Goal: Use online tool/utility: Utilize a website feature to perform a specific function

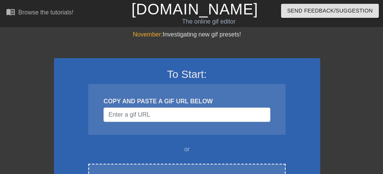
scroll to position [96, 0]
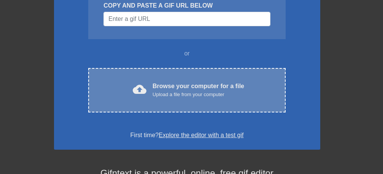
click at [208, 89] on div "Browse your computer for a file Upload a file from your computer" at bounding box center [199, 90] width 92 height 17
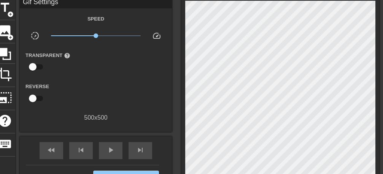
scroll to position [48, 0]
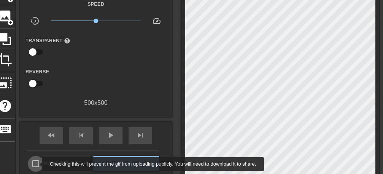
click at [37, 164] on input "Make Private" at bounding box center [36, 164] width 16 height 16
checkbox input "true"
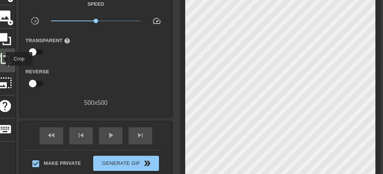
click at [1, 59] on span "crop" at bounding box center [5, 59] width 14 height 14
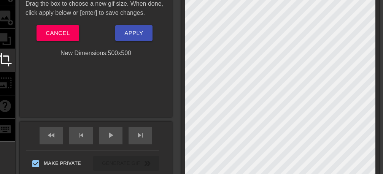
scroll to position [96, 0]
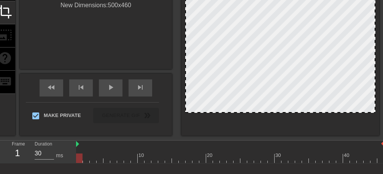
drag, startPoint x: 306, startPoint y: 127, endPoint x: 306, endPoint y: 112, distance: 15.2
click at [306, 112] on div at bounding box center [280, 25] width 190 height 175
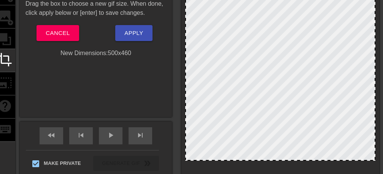
scroll to position [0, 0]
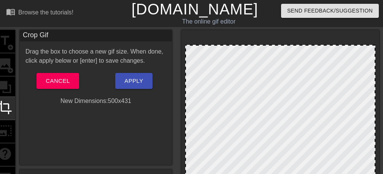
drag, startPoint x: 292, startPoint y: 36, endPoint x: 292, endPoint y: 47, distance: 11.0
click at [292, 47] on div at bounding box center [280, 127] width 190 height 164
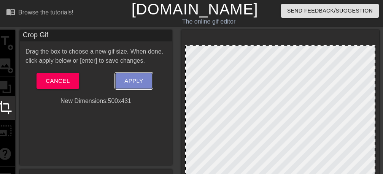
click at [140, 83] on span "Apply" at bounding box center [133, 81] width 19 height 10
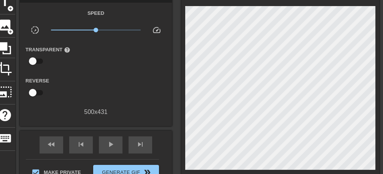
scroll to position [96, 0]
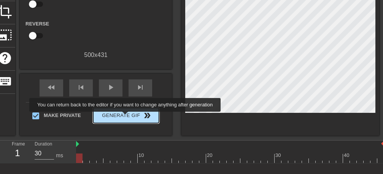
click at [127, 116] on span "Generate Gif double_arrow" at bounding box center [126, 115] width 60 height 9
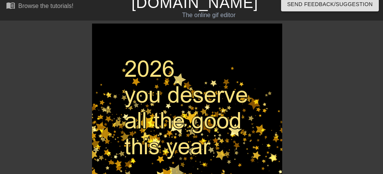
scroll to position [0, 0]
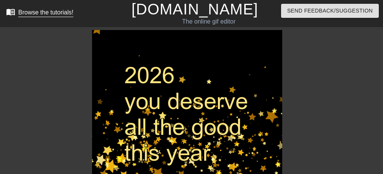
click at [39, 10] on div "Browse the tutorials!" at bounding box center [45, 12] width 55 height 6
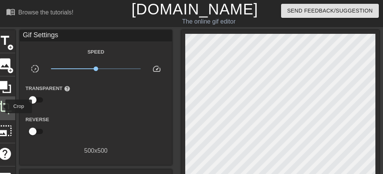
click at [0, 106] on span "crop" at bounding box center [5, 107] width 14 height 14
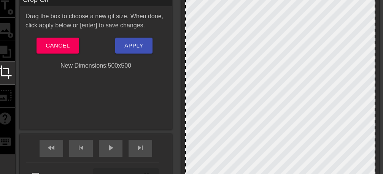
scroll to position [48, 0]
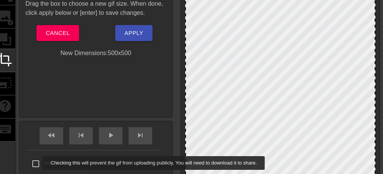
click at [38, 163] on input "Make Private" at bounding box center [36, 164] width 16 height 16
checkbox input "true"
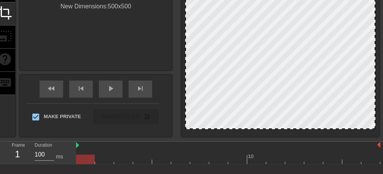
scroll to position [138, 0]
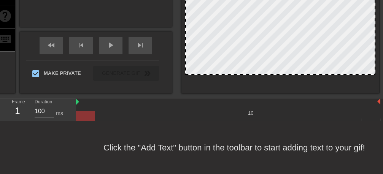
drag, startPoint x: 297, startPoint y: 85, endPoint x: 299, endPoint y: 74, distance: 11.1
click at [299, 74] on div at bounding box center [280, 74] width 189 height 4
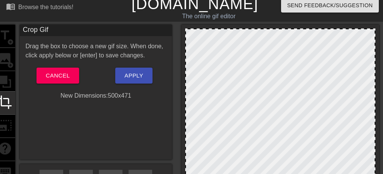
scroll to position [0, 0]
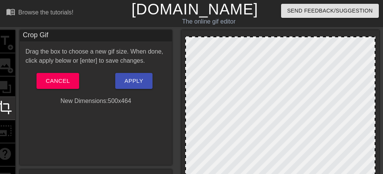
click at [292, 37] on div at bounding box center [280, 37] width 189 height 4
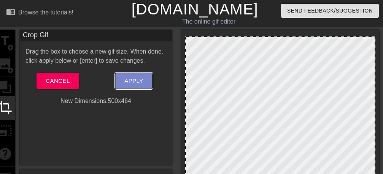
click at [142, 83] on span "Apply" at bounding box center [133, 81] width 19 height 10
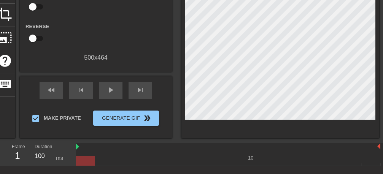
scroll to position [138, 0]
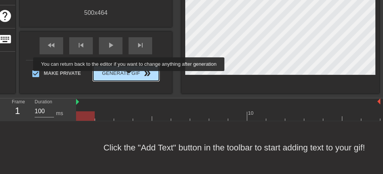
click at [131, 76] on span "Generate Gif double_arrow" at bounding box center [126, 73] width 60 height 9
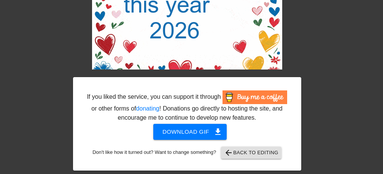
scroll to position [0, 0]
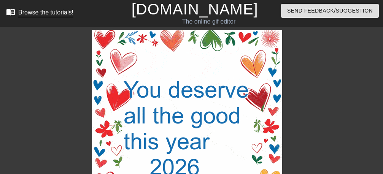
click at [48, 17] on link "menu_book Browse the tutorials!" at bounding box center [39, 13] width 67 height 12
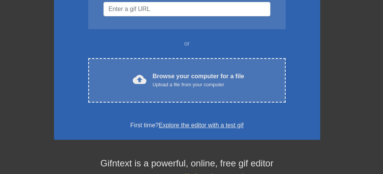
scroll to position [144, 0]
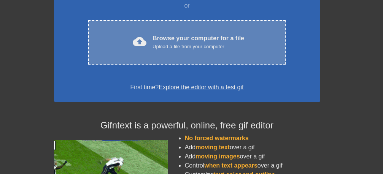
click at [207, 51] on div "cloud_upload Browse your computer for a file Upload a file from your computer" at bounding box center [186, 42] width 165 height 17
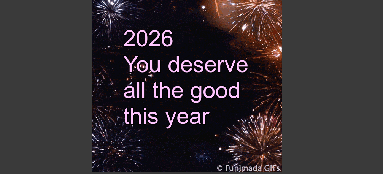
scroll to position [87, 0]
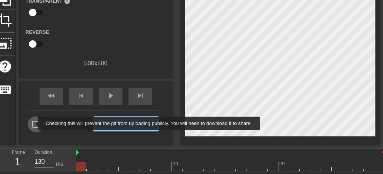
click at [33, 124] on input "Make Private" at bounding box center [36, 124] width 16 height 16
checkbox input "true"
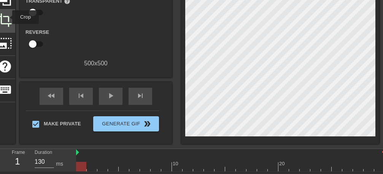
click at [7, 17] on span "crop" at bounding box center [5, 20] width 14 height 14
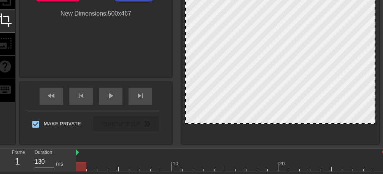
drag, startPoint x: 279, startPoint y: 136, endPoint x: 283, endPoint y: 124, distance: 13.1
click at [283, 124] on div at bounding box center [280, 123] width 189 height 4
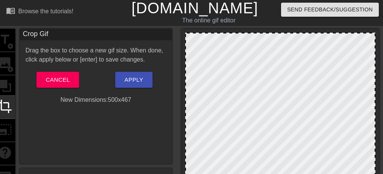
scroll to position [0, 0]
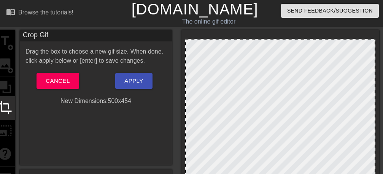
drag, startPoint x: 321, startPoint y: 34, endPoint x: 321, endPoint y: 39, distance: 5.0
click at [321, 39] on div at bounding box center [280, 40] width 189 height 4
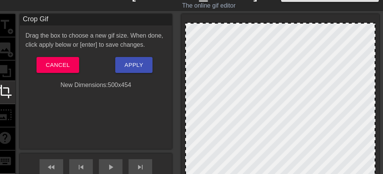
scroll to position [96, 0]
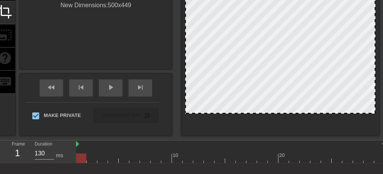
click at [301, 114] on div at bounding box center [280, 113] width 189 height 4
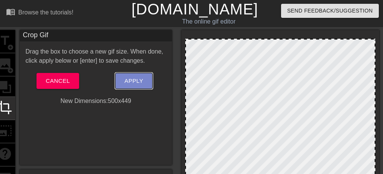
click at [142, 83] on span "Apply" at bounding box center [133, 81] width 19 height 10
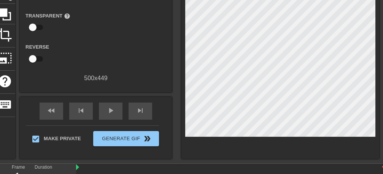
scroll to position [144, 0]
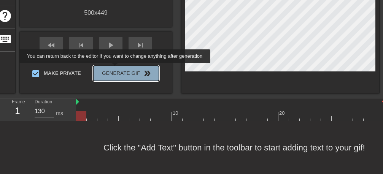
click at [117, 69] on span "Generate Gif double_arrow" at bounding box center [126, 73] width 60 height 9
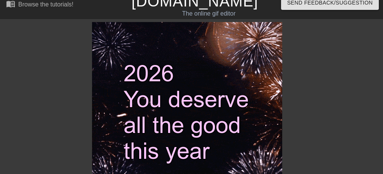
scroll to position [0, 0]
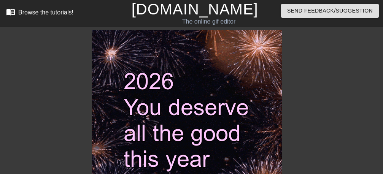
click at [31, 12] on div "Browse the tutorials!" at bounding box center [45, 12] width 55 height 6
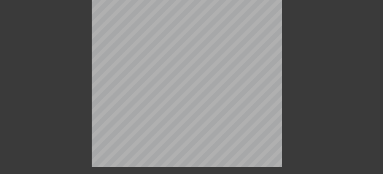
scroll to position [87, 0]
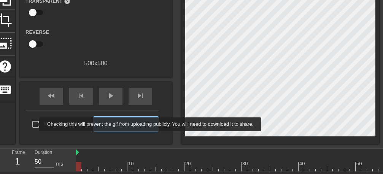
click at [34, 124] on input "Make Private" at bounding box center [36, 124] width 16 height 16
checkbox input "true"
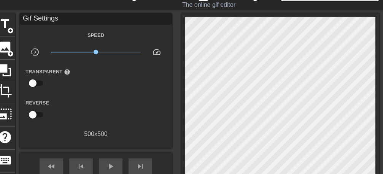
scroll to position [0, 0]
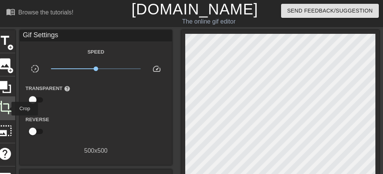
click at [6, 109] on span "crop" at bounding box center [5, 107] width 14 height 14
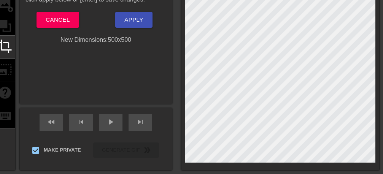
scroll to position [96, 0]
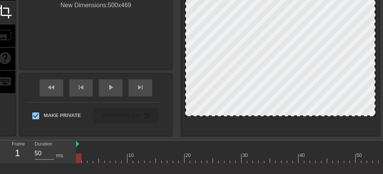
drag, startPoint x: 294, startPoint y: 126, endPoint x: 294, endPoint y: 114, distance: 11.8
click at [294, 114] on div at bounding box center [280, 27] width 190 height 178
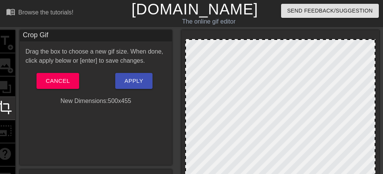
drag, startPoint x: 284, startPoint y: 34, endPoint x: 284, endPoint y: 39, distance: 5.3
click at [284, 39] on div at bounding box center [280, 40] width 189 height 4
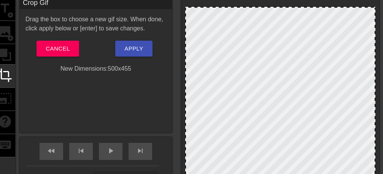
scroll to position [48, 0]
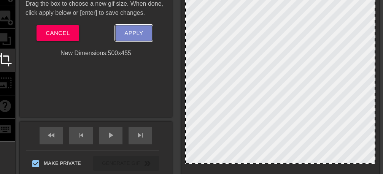
click at [131, 33] on span "Apply" at bounding box center [133, 33] width 19 height 10
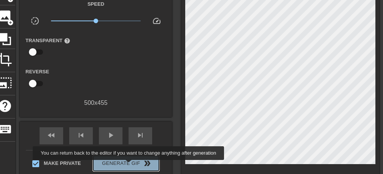
click at [130, 165] on span "Generate Gif double_arrow" at bounding box center [126, 163] width 60 height 9
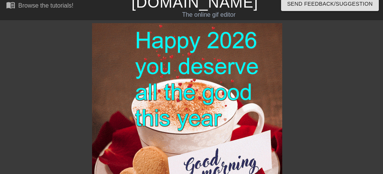
scroll to position [0, 0]
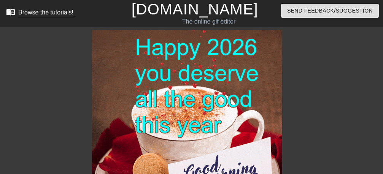
click at [41, 14] on div "Browse the tutorials!" at bounding box center [45, 12] width 55 height 6
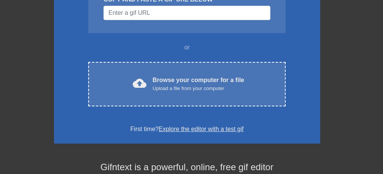
scroll to position [96, 0]
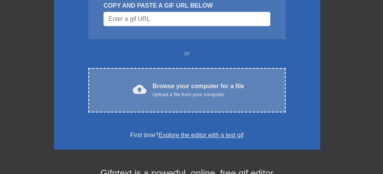
click at [218, 94] on div "Upload a file from your computer" at bounding box center [199, 95] width 92 height 8
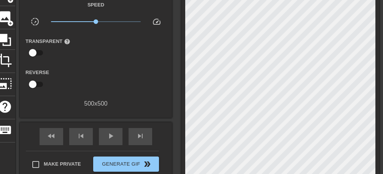
scroll to position [48, 0]
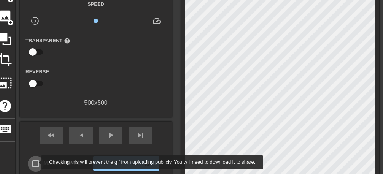
click at [36, 162] on input "Make Private" at bounding box center [36, 164] width 16 height 16
checkbox input "true"
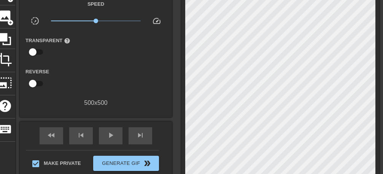
scroll to position [0, 0]
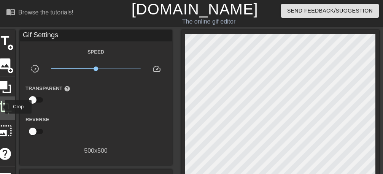
click at [0, 107] on span "crop" at bounding box center [5, 107] width 14 height 14
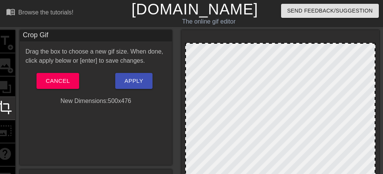
drag, startPoint x: 265, startPoint y: 35, endPoint x: 267, endPoint y: 44, distance: 9.3
click at [267, 44] on div at bounding box center [280, 133] width 190 height 181
click at [140, 81] on span "Apply" at bounding box center [133, 81] width 19 height 10
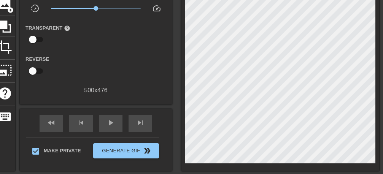
scroll to position [96, 0]
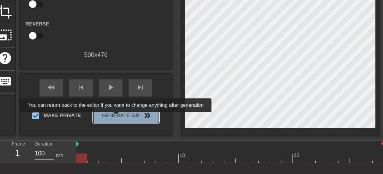
click at [118, 118] on span "Generate Gif double_arrow" at bounding box center [126, 115] width 60 height 9
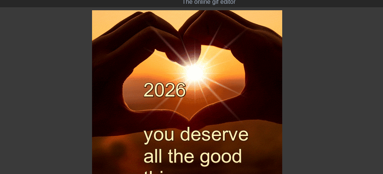
scroll to position [0, 0]
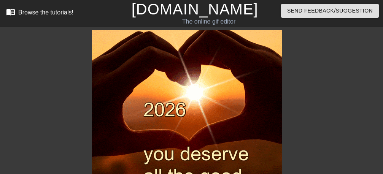
click at [48, 11] on div "Browse the tutorials!" at bounding box center [45, 12] width 55 height 6
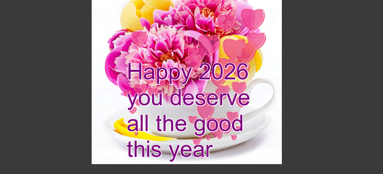
scroll to position [87, 0]
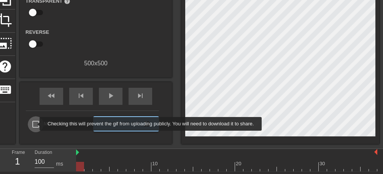
click at [35, 124] on input "Make Private" at bounding box center [36, 124] width 16 height 16
checkbox input "true"
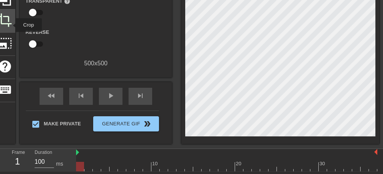
click at [10, 25] on span "crop" at bounding box center [5, 20] width 14 height 14
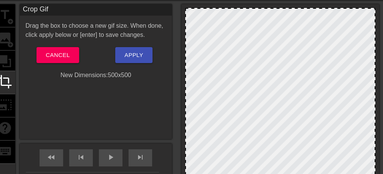
scroll to position [0, 0]
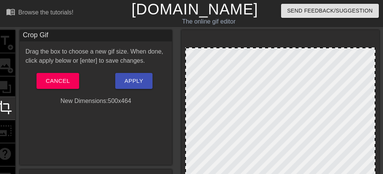
drag, startPoint x: 242, startPoint y: 34, endPoint x: 242, endPoint y: 48, distance: 13.7
click at [242, 48] on div at bounding box center [280, 48] width 189 height 4
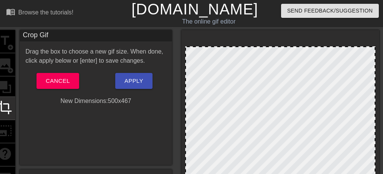
click at [281, 46] on div at bounding box center [280, 47] width 189 height 4
click at [124, 84] on button "Apply" at bounding box center [133, 81] width 37 height 16
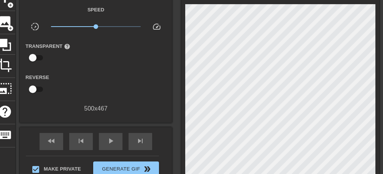
scroll to position [96, 0]
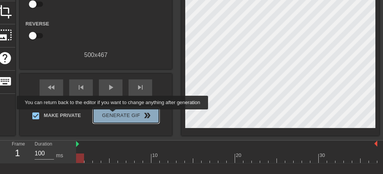
click at [114, 115] on span "Generate Gif double_arrow" at bounding box center [126, 115] width 60 height 9
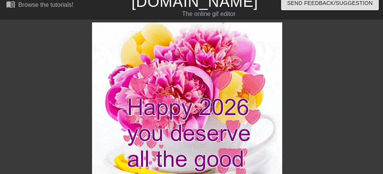
scroll to position [0, 0]
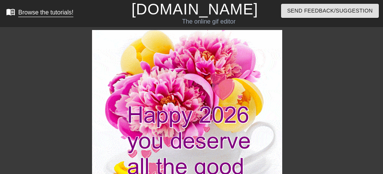
click at [40, 13] on div "Browse the tutorials!" at bounding box center [45, 12] width 55 height 6
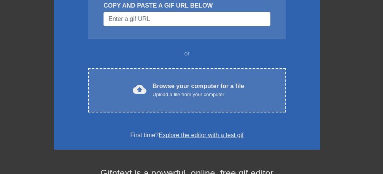
click at [197, 95] on div "Upload a file from your computer" at bounding box center [199, 95] width 92 height 8
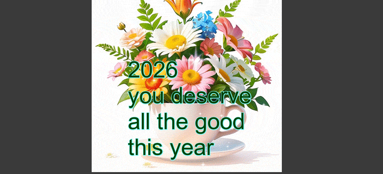
scroll to position [87, 0]
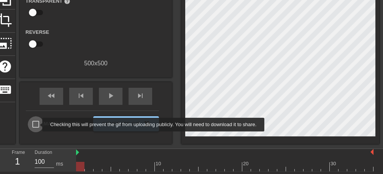
click at [37, 125] on input "Make Private" at bounding box center [36, 124] width 16 height 16
checkbox input "true"
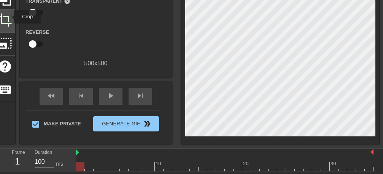
click at [9, 17] on span "crop" at bounding box center [5, 20] width 14 height 14
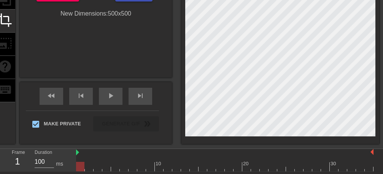
scroll to position [0, 0]
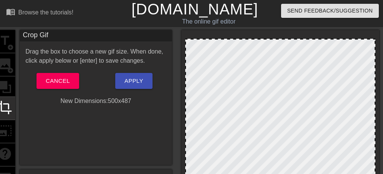
drag, startPoint x: 296, startPoint y: 36, endPoint x: 296, endPoint y: 50, distance: 13.7
click at [296, 49] on div at bounding box center [280, 131] width 190 height 185
click at [296, 50] on div at bounding box center [280, 129] width 190 height 190
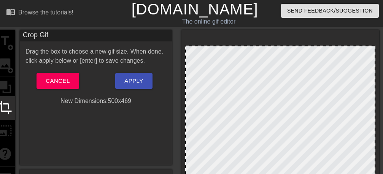
click at [296, 45] on div at bounding box center [280, 46] width 189 height 4
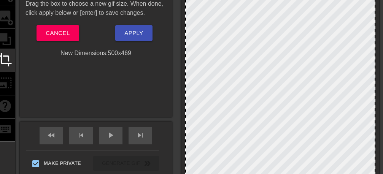
scroll to position [96, 0]
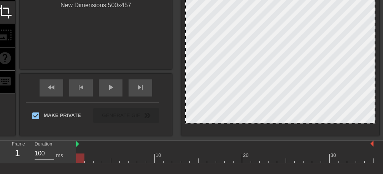
drag, startPoint x: 301, startPoint y: 128, endPoint x: 301, endPoint y: 123, distance: 4.6
click at [301, 123] on div at bounding box center [280, 123] width 189 height 4
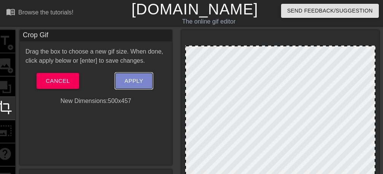
click at [138, 81] on span "Apply" at bounding box center [133, 81] width 19 height 10
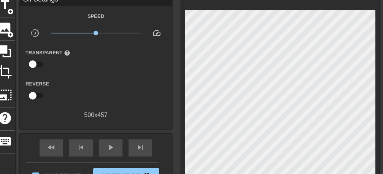
scroll to position [138, 0]
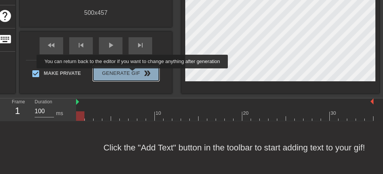
click at [134, 74] on span "Generate Gif double_arrow" at bounding box center [126, 73] width 60 height 9
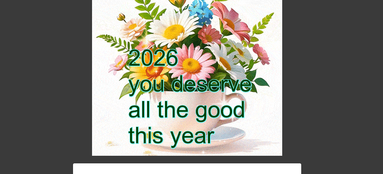
scroll to position [0, 0]
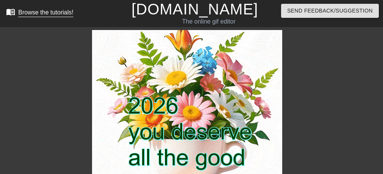
click at [37, 14] on div "Browse the tutorials!" at bounding box center [45, 12] width 55 height 6
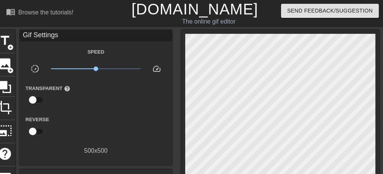
scroll to position [48, 0]
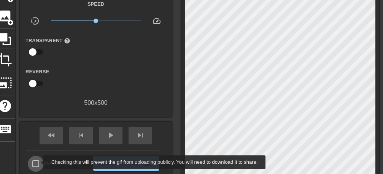
click at [38, 162] on input "Make Private" at bounding box center [36, 164] width 16 height 16
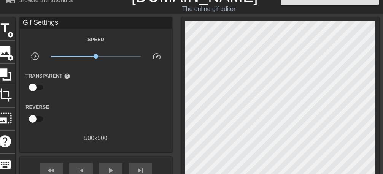
scroll to position [0, 0]
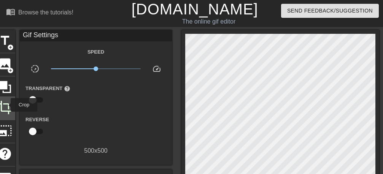
click at [6, 105] on span "crop" at bounding box center [5, 107] width 14 height 14
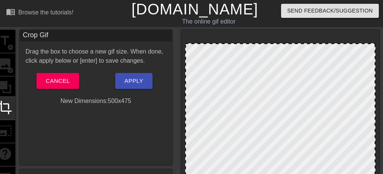
drag, startPoint x: 245, startPoint y: 35, endPoint x: 247, endPoint y: 44, distance: 9.8
click at [247, 44] on div at bounding box center [280, 133] width 190 height 181
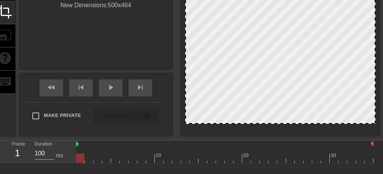
drag, startPoint x: 301, startPoint y: 127, endPoint x: 301, endPoint y: 123, distance: 4.2
click at [301, 123] on div at bounding box center [280, 123] width 189 height 4
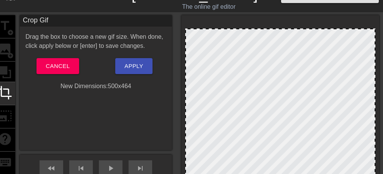
scroll to position [0, 0]
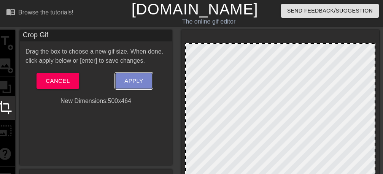
click at [138, 81] on span "Apply" at bounding box center [133, 81] width 19 height 10
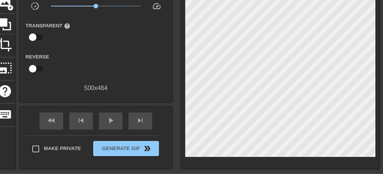
scroll to position [96, 0]
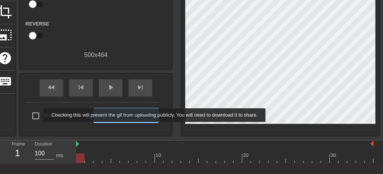
click at [38, 115] on input "Make Private" at bounding box center [36, 116] width 16 height 16
checkbox input "true"
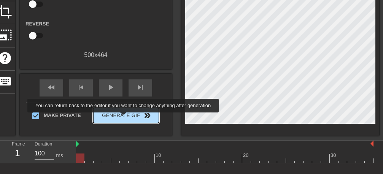
click at [125, 118] on span "Generate Gif double_arrow" at bounding box center [126, 115] width 60 height 9
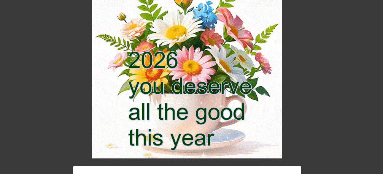
scroll to position [0, 0]
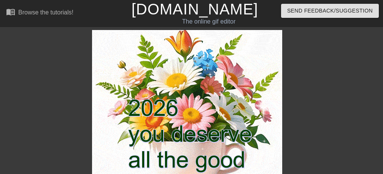
click at [184, 151] on img at bounding box center [187, 118] width 190 height 176
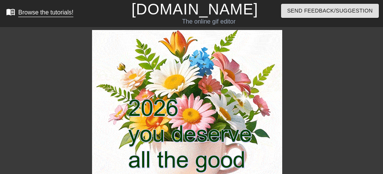
click at [54, 14] on div "Browse the tutorials!" at bounding box center [45, 12] width 55 height 6
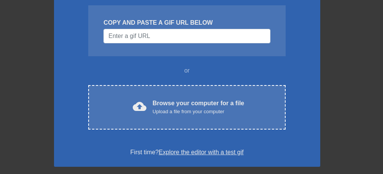
scroll to position [96, 0]
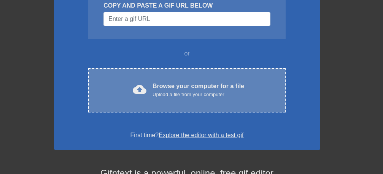
click at [193, 87] on div "Browse your computer for a file Upload a file from your computer" at bounding box center [199, 90] width 92 height 17
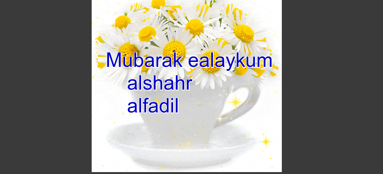
scroll to position [87, 0]
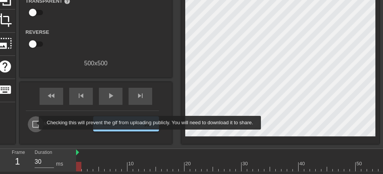
click at [34, 123] on input "Make Private" at bounding box center [36, 124] width 16 height 16
checkbox input "true"
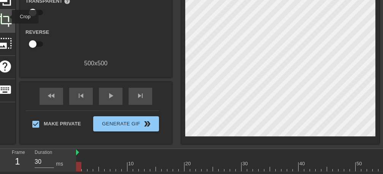
click at [7, 17] on span "crop" at bounding box center [5, 20] width 14 height 14
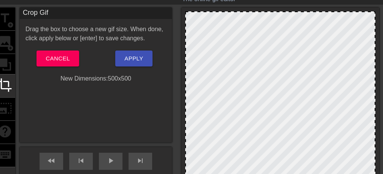
scroll to position [0, 0]
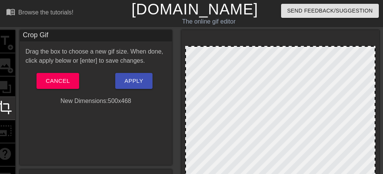
drag, startPoint x: 301, startPoint y: 35, endPoint x: 301, endPoint y: 47, distance: 12.2
click at [301, 47] on div at bounding box center [280, 135] width 190 height 178
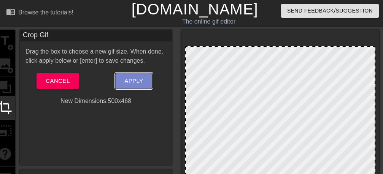
click at [138, 85] on span "Apply" at bounding box center [133, 81] width 19 height 10
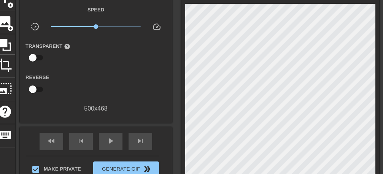
scroll to position [96, 0]
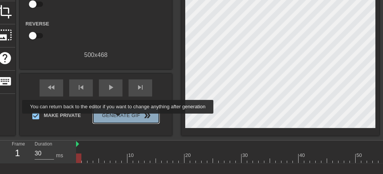
click at [120, 119] on span "Generate Gif double_arrow" at bounding box center [126, 115] width 60 height 9
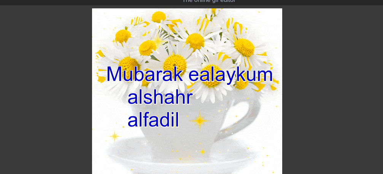
scroll to position [0, 0]
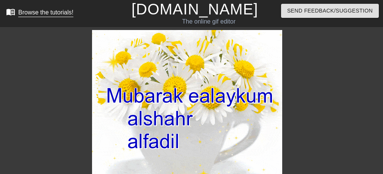
click at [48, 16] on div "Browse the tutorials!" at bounding box center [45, 12] width 55 height 6
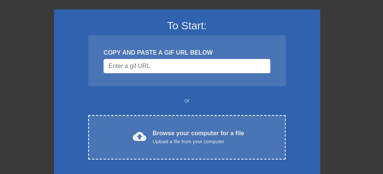
scroll to position [96, 0]
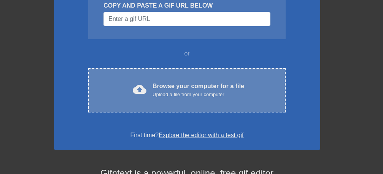
click at [197, 94] on div "Upload a file from your computer" at bounding box center [199, 95] width 92 height 8
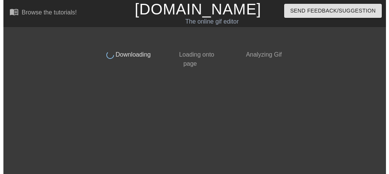
scroll to position [0, 0]
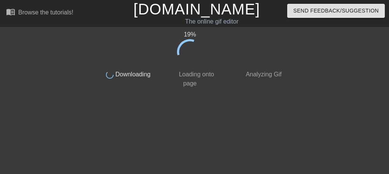
click at [349, 92] on html "menu_book Browse the tutorials! [DOMAIN_NAME] The online gif editor Send Feedba…" at bounding box center [194, 46] width 389 height 92
click at [37, 15] on div "Browse the tutorials!" at bounding box center [45, 12] width 55 height 6
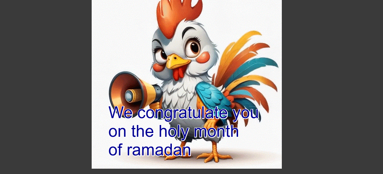
scroll to position [87, 0]
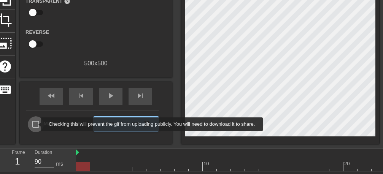
click at [36, 124] on input "Make Private" at bounding box center [36, 124] width 16 height 16
checkbox input "true"
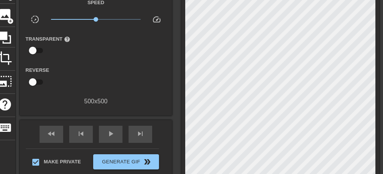
scroll to position [0, 0]
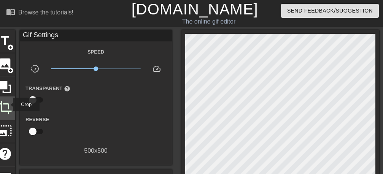
click at [8, 105] on span "crop" at bounding box center [5, 107] width 14 height 14
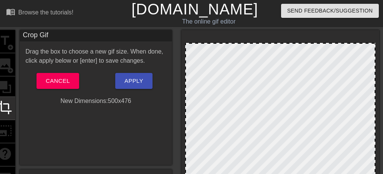
drag, startPoint x: 298, startPoint y: 34, endPoint x: 298, endPoint y: 43, distance: 9.1
click at [298, 43] on div at bounding box center [280, 44] width 189 height 4
click at [144, 81] on button "Apply" at bounding box center [133, 81] width 37 height 16
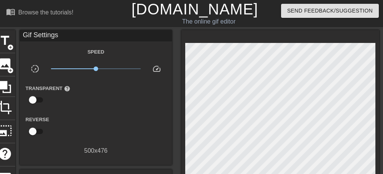
scroll to position [96, 0]
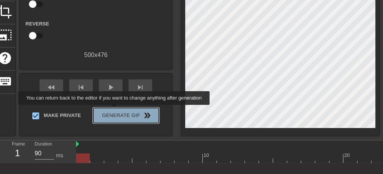
click at [116, 110] on button "Generate Gif double_arrow" at bounding box center [126, 115] width 66 height 15
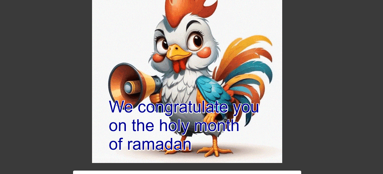
scroll to position [0, 0]
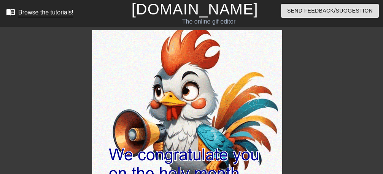
click at [45, 13] on div "Browse the tutorials!" at bounding box center [45, 12] width 55 height 6
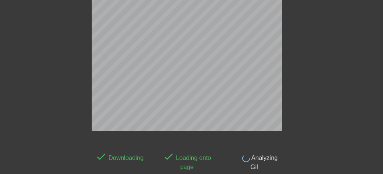
scroll to position [41, 0]
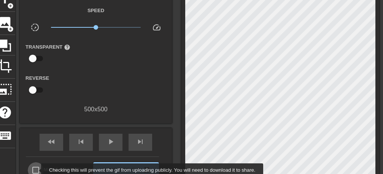
click at [36, 170] on input "Make Private" at bounding box center [36, 170] width 16 height 16
checkbox input "true"
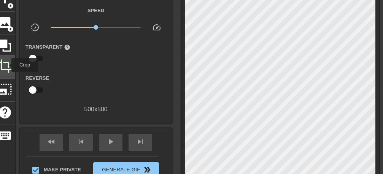
click at [6, 65] on span "crop" at bounding box center [5, 66] width 14 height 14
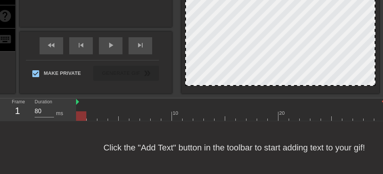
scroll to position [144, 0]
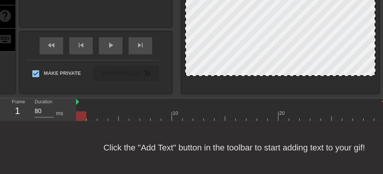
drag, startPoint x: 289, startPoint y: 78, endPoint x: 290, endPoint y: 68, distance: 9.9
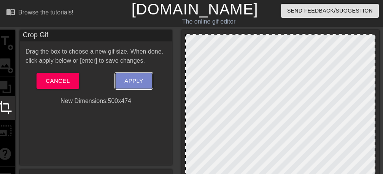
scroll to position [48, 0]
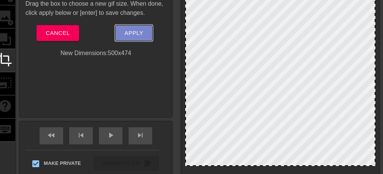
click at [132, 32] on span "Apply" at bounding box center [133, 33] width 19 height 10
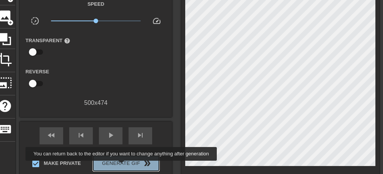
click at [123, 166] on span "Generate Gif double_arrow" at bounding box center [126, 163] width 60 height 9
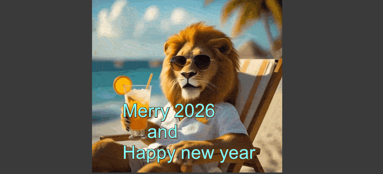
scroll to position [0, 0]
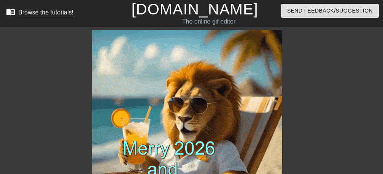
click at [43, 16] on link "menu_book Browse the tutorials!" at bounding box center [39, 13] width 67 height 12
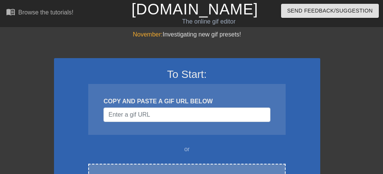
scroll to position [48, 0]
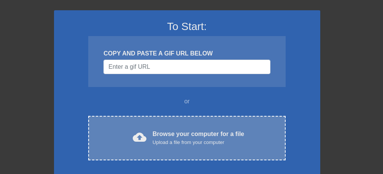
click at [209, 140] on div "Upload a file from your computer" at bounding box center [199, 143] width 92 height 8
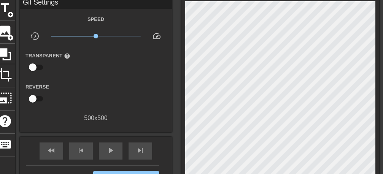
scroll to position [96, 0]
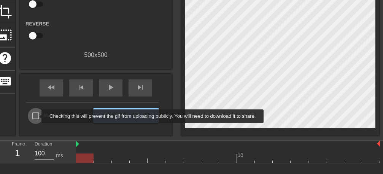
click at [37, 116] on input "Make Private" at bounding box center [36, 116] width 16 height 16
checkbox input "true"
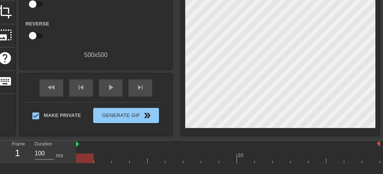
scroll to position [48, 0]
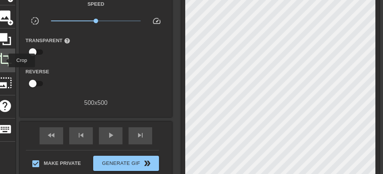
click at [3, 60] on span "crop" at bounding box center [5, 59] width 14 height 14
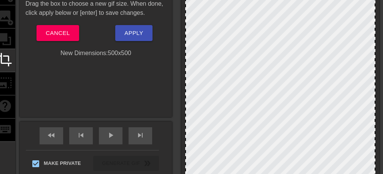
scroll to position [96, 0]
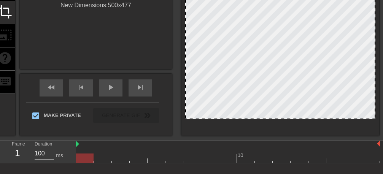
drag, startPoint x: 305, startPoint y: 128, endPoint x: 308, endPoint y: 119, distance: 9.0
click at [308, 119] on div at bounding box center [280, 119] width 189 height 4
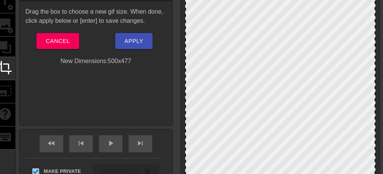
scroll to position [48, 0]
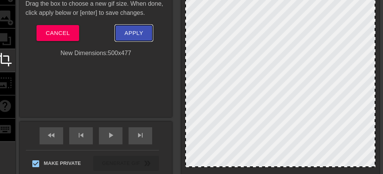
click at [143, 32] on span "Apply" at bounding box center [133, 33] width 19 height 10
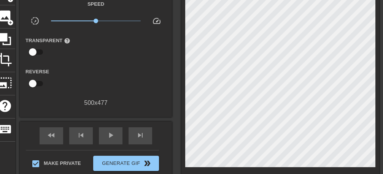
scroll to position [96, 0]
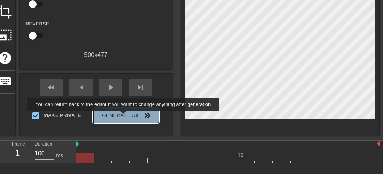
click at [125, 117] on span "Generate Gif double_arrow" at bounding box center [126, 115] width 60 height 9
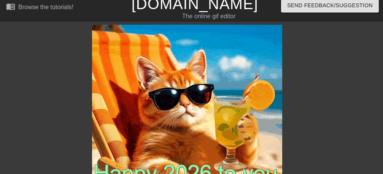
scroll to position [0, 0]
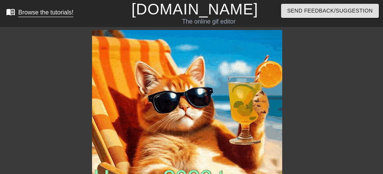
click at [44, 13] on div "Browse the tutorials!" at bounding box center [45, 12] width 55 height 6
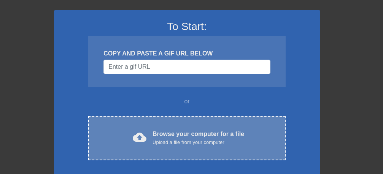
scroll to position [48, 0]
click at [198, 143] on div "Upload a file from your computer" at bounding box center [199, 143] width 92 height 8
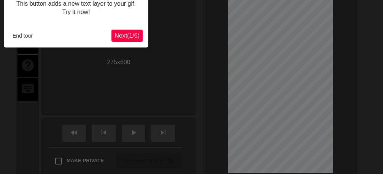
scroll to position [19, 0]
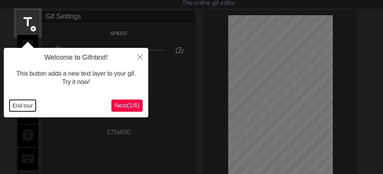
click at [23, 104] on button "End tour" at bounding box center [23, 105] width 26 height 11
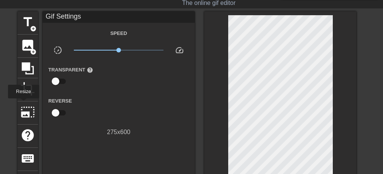
click at [60, 128] on div "275 x 600" at bounding box center [119, 132] width 152 height 9
checkbox input "true"
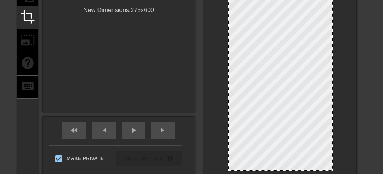
scroll to position [114, 0]
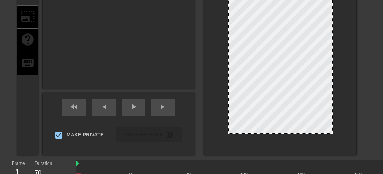
drag, startPoint x: 291, startPoint y: 147, endPoint x: 292, endPoint y: 133, distance: 13.7
click at [292, 133] on div at bounding box center [280, 133] width 103 height 4
click at [299, 131] on div at bounding box center [280, 131] width 103 height 4
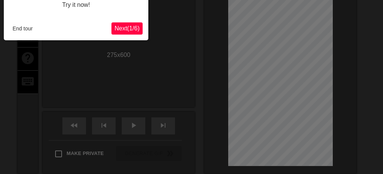
scroll to position [19, 0]
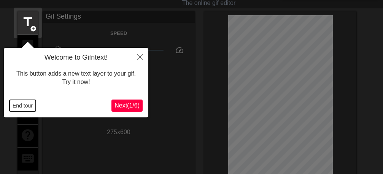
click at [25, 108] on button "End tour" at bounding box center [23, 105] width 26 height 11
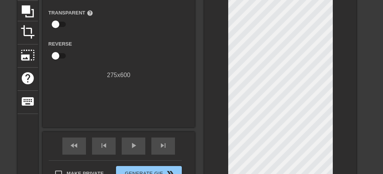
scroll to position [114, 0]
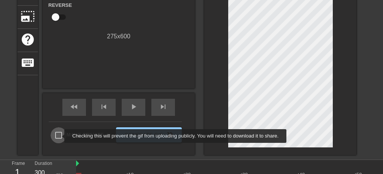
click at [59, 136] on input "Make Private" at bounding box center [59, 135] width 16 height 16
checkbox input "true"
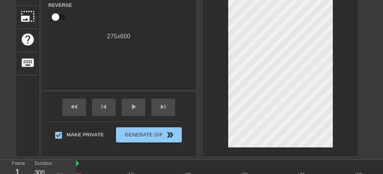
scroll to position [86, 0]
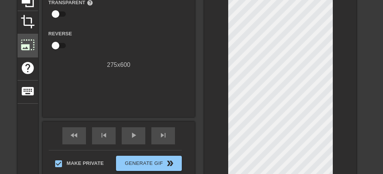
click at [27, 52] on span "photo_size_select_large" at bounding box center [28, 45] width 14 height 14
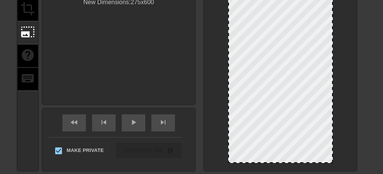
scroll to position [114, 0]
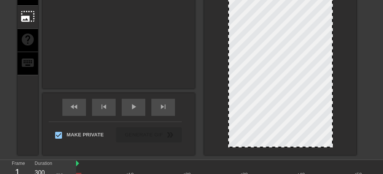
drag, startPoint x: 282, startPoint y: 146, endPoint x: 286, endPoint y: 143, distance: 5.9
click at [287, 146] on div at bounding box center [280, 33] width 105 height 228
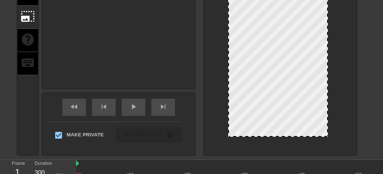
drag, startPoint x: 286, startPoint y: 143, endPoint x: 293, endPoint y: 136, distance: 9.4
click at [293, 136] on div at bounding box center [278, 28] width 100 height 218
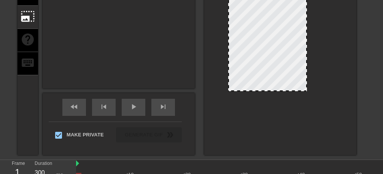
drag, startPoint x: 278, startPoint y: 136, endPoint x: 281, endPoint y: 91, distance: 45.8
click at [281, 91] on div at bounding box center [267, 91] width 77 height 4
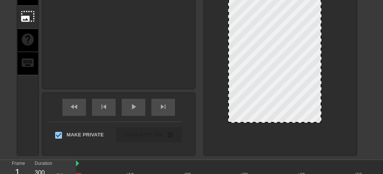
drag, startPoint x: 281, startPoint y: 91, endPoint x: 289, endPoint y: 117, distance: 27.6
click at [291, 122] on div at bounding box center [275, 122] width 92 height 4
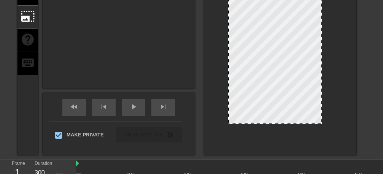
click at [329, 126] on div at bounding box center [280, 33] width 105 height 228
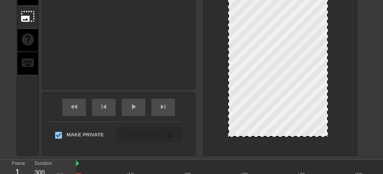
drag, startPoint x: 281, startPoint y: 124, endPoint x: 293, endPoint y: 135, distance: 16.2
click at [293, 135] on div at bounding box center [278, 28] width 100 height 218
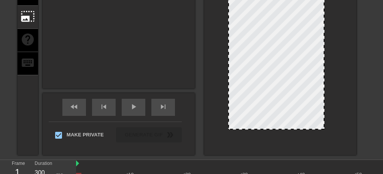
drag, startPoint x: 284, startPoint y: 135, endPoint x: 289, endPoint y: 128, distance: 8.5
click at [289, 128] on div at bounding box center [276, 24] width 96 height 210
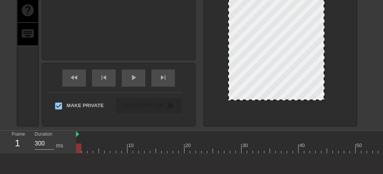
scroll to position [0, 0]
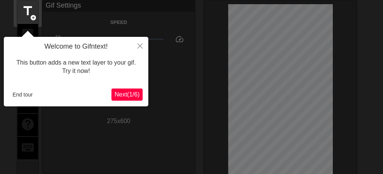
scroll to position [19, 0]
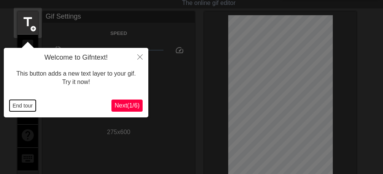
click at [24, 109] on button "End tour" at bounding box center [23, 105] width 26 height 11
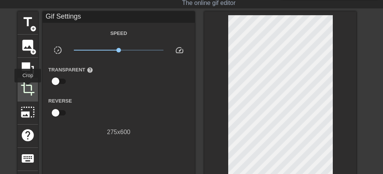
click at [28, 88] on span "crop" at bounding box center [28, 89] width 14 height 14
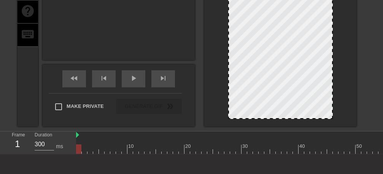
scroll to position [162, 0]
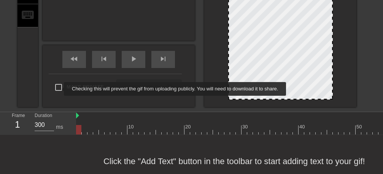
click at [59, 89] on input "Make Private" at bounding box center [59, 87] width 16 height 16
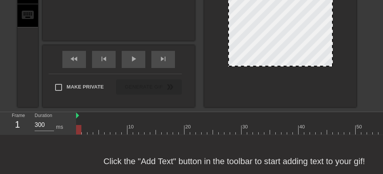
drag, startPoint x: 280, startPoint y: 99, endPoint x: 283, endPoint y: 66, distance: 33.3
click at [283, 66] on div at bounding box center [280, 66] width 103 height 4
click at [280, 68] on div at bounding box center [280, 68] width 103 height 4
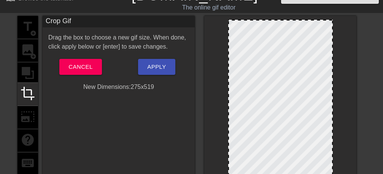
scroll to position [0, 0]
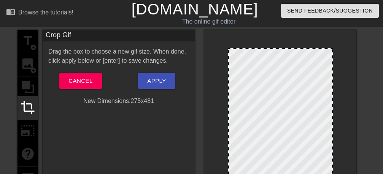
drag, startPoint x: 287, startPoint y: 34, endPoint x: 288, endPoint y: 49, distance: 14.5
click at [288, 49] on div at bounding box center [280, 49] width 103 height 4
click at [162, 86] on span "Apply" at bounding box center [156, 81] width 19 height 10
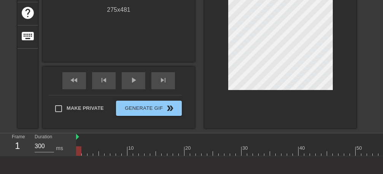
scroll to position [144, 0]
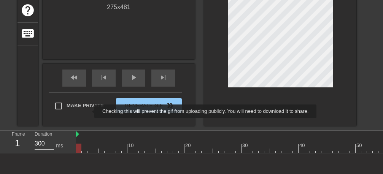
click at [59, 107] on input "Make Private" at bounding box center [59, 106] width 16 height 16
checkbox input "true"
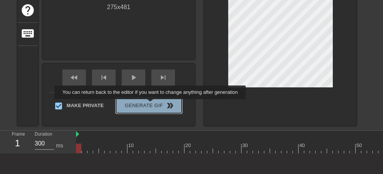
click at [152, 105] on span "Generate Gif double_arrow" at bounding box center [149, 105] width 60 height 9
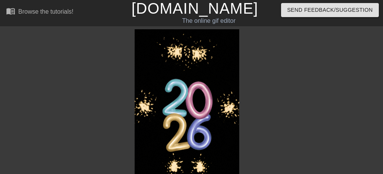
scroll to position [0, 0]
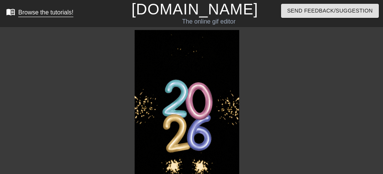
click at [54, 15] on div "Browse the tutorials!" at bounding box center [45, 12] width 55 height 6
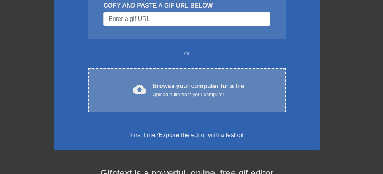
scroll to position [96, 0]
click at [225, 92] on div "Upload a file from your computer" at bounding box center [199, 95] width 92 height 8
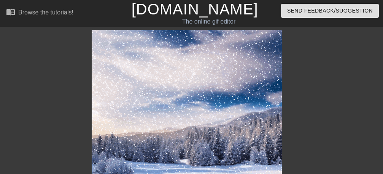
scroll to position [87, 0]
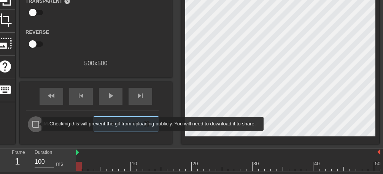
click at [37, 124] on input "Make Private" at bounding box center [36, 124] width 16 height 16
checkbox input "true"
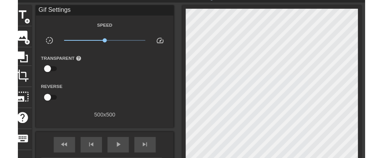
scroll to position [0, 0]
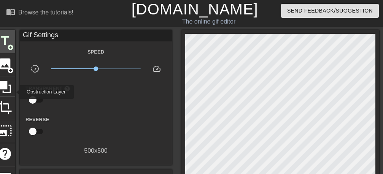
click at [8, 44] on span "add_circle" at bounding box center [10, 47] width 6 height 6
click at [3, 40] on span "title" at bounding box center [5, 40] width 14 height 14
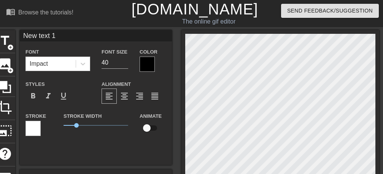
click at [59, 37] on input "New text 1" at bounding box center [96, 35] width 152 height 11
type input "N"
type input "2026"
click at [146, 65] on div at bounding box center [147, 64] width 15 height 15
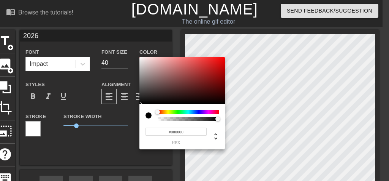
type input "#EE3030"
click at [208, 60] on div at bounding box center [183, 80] width 86 height 47
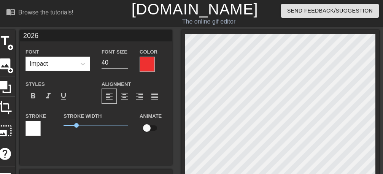
click at [38, 133] on div at bounding box center [32, 128] width 15 height 15
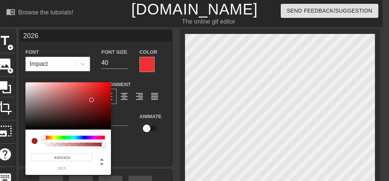
click at [92, 100] on div at bounding box center [68, 105] width 86 height 47
click at [84, 88] on div at bounding box center [68, 105] width 86 height 47
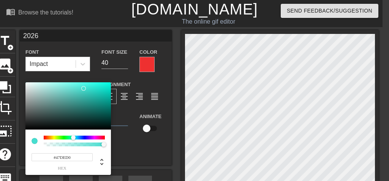
click at [73, 136] on div at bounding box center [74, 137] width 61 height 4
type input "#2DFDEA"
click at [96, 83] on div at bounding box center [68, 105] width 86 height 47
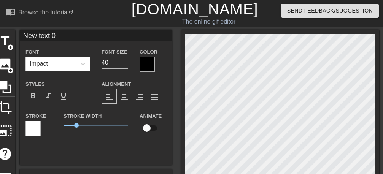
click at [64, 39] on input "New text 0" at bounding box center [96, 35] width 152 height 11
type input "N"
type input "سنة سعيدة"
click at [142, 67] on div at bounding box center [147, 64] width 15 height 15
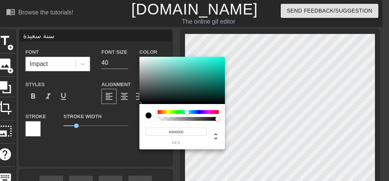
click at [187, 110] on div at bounding box center [188, 112] width 61 height 4
type input "#22B4A1"
click at [209, 70] on div at bounding box center [183, 80] width 86 height 47
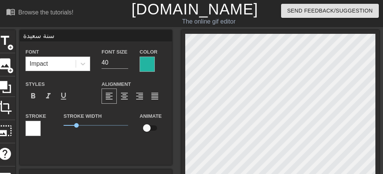
click at [33, 129] on div at bounding box center [32, 128] width 15 height 15
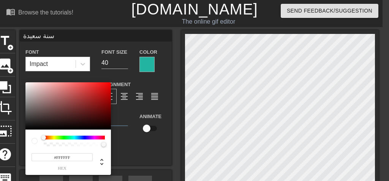
click at [82, 137] on div at bounding box center [74, 137] width 61 height 4
type input "#E21818"
click at [102, 87] on div at bounding box center [68, 105] width 86 height 47
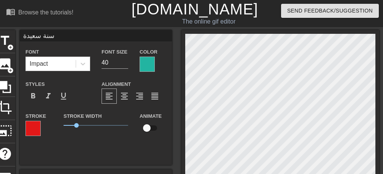
click at [152, 64] on div at bounding box center [147, 64] width 15 height 15
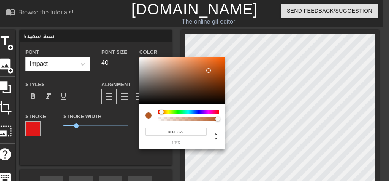
click at [162, 111] on div at bounding box center [188, 112] width 61 height 4
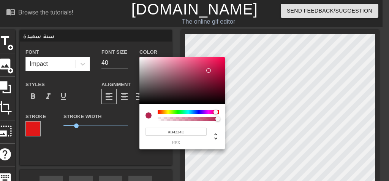
click at [216, 111] on div at bounding box center [188, 112] width 61 height 4
type input "#B23057"
click at [202, 71] on div at bounding box center [183, 80] width 86 height 47
click at [207, 71] on div at bounding box center [209, 70] width 5 height 5
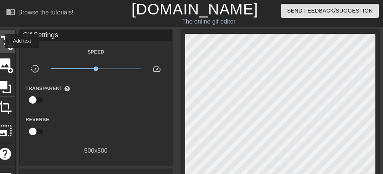
click at [0, 41] on span "title" at bounding box center [5, 40] width 14 height 14
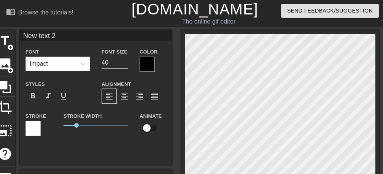
click at [57, 64] on div "Impact" at bounding box center [51, 64] width 50 height 14
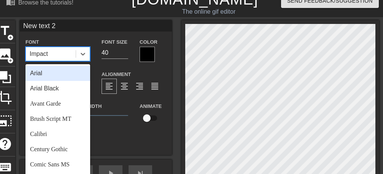
scroll to position [10, 0]
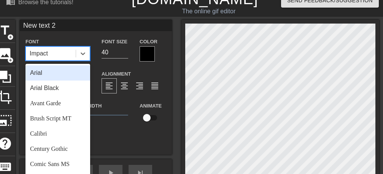
click at [123, 139] on div "New text 2 Font option Arial focused, 1 of 24. 24 results available. Use Up and…" at bounding box center [96, 87] width 152 height 135
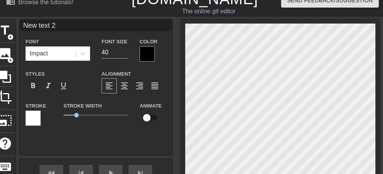
click at [66, 24] on input "New text 2" at bounding box center [96, 25] width 152 height 11
type input "N"
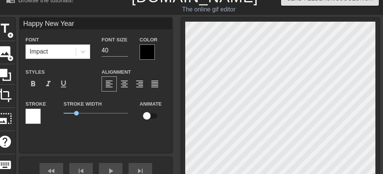
scroll to position [58, 0]
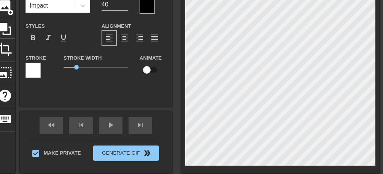
type input "سنة سعيدة"
click at [145, 5] on div at bounding box center [147, 5] width 15 height 15
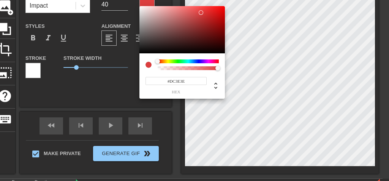
type input "#DC3E3E"
click at [201, 13] on div at bounding box center [183, 29] width 86 height 47
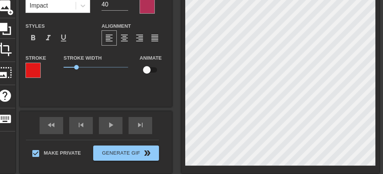
click at [33, 70] on div at bounding box center [32, 70] width 15 height 15
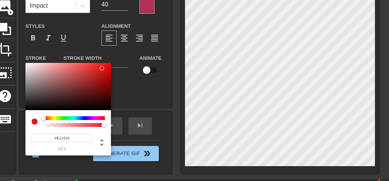
click at [42, 125] on div at bounding box center [38, 121] width 12 height 11
click at [28, 72] on div at bounding box center [68, 86] width 86 height 47
type input "206"
type input "0.04"
drag, startPoint x: 102, startPoint y: 126, endPoint x: 47, endPoint y: 124, distance: 54.8
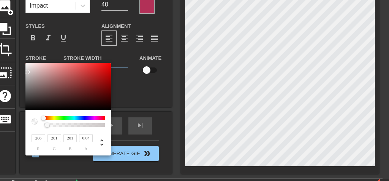
click at [47, 124] on div at bounding box center [47, 124] width 5 height 5
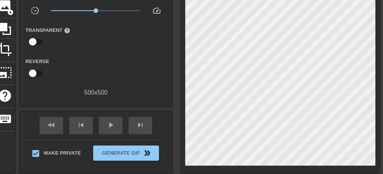
scroll to position [10, 0]
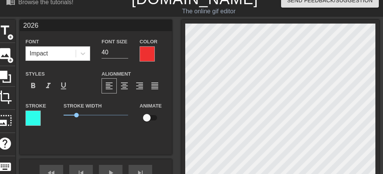
click at [29, 117] on div at bounding box center [32, 118] width 15 height 15
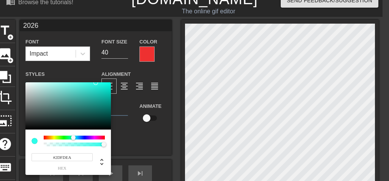
type input "#F4FBFA"
click at [28, 83] on div at bounding box center [68, 105] width 86 height 47
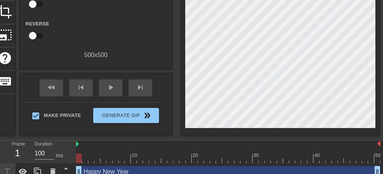
scroll to position [0, 0]
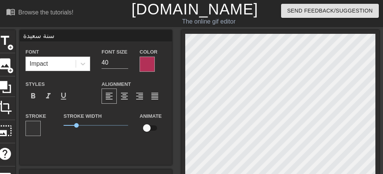
click at [148, 68] on div at bounding box center [147, 64] width 15 height 15
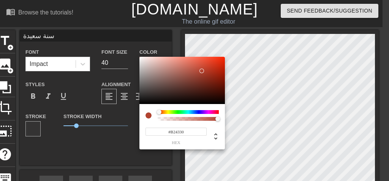
click at [159, 111] on div at bounding box center [188, 112] width 61 height 4
type input "#F43818"
click at [217, 59] on div at bounding box center [183, 80] width 86 height 47
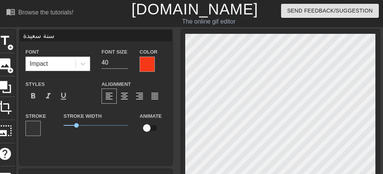
click at [34, 127] on div at bounding box center [32, 128] width 15 height 15
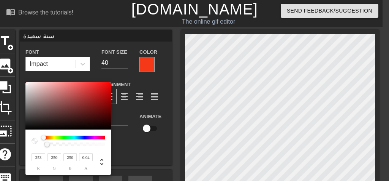
type input "253"
type input "250"
click at [27, 83] on div at bounding box center [68, 105] width 86 height 47
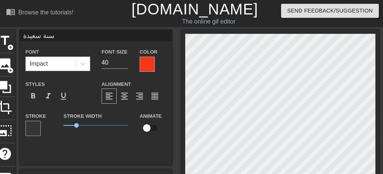
click at [148, 60] on div at bounding box center [147, 64] width 15 height 15
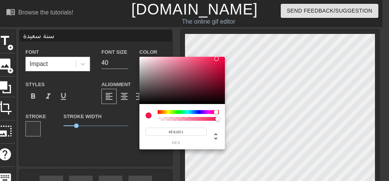
click at [216, 110] on div at bounding box center [188, 112] width 61 height 4
click at [205, 81] on div at bounding box center [183, 80] width 86 height 47
click at [186, 67] on div at bounding box center [183, 80] width 86 height 47
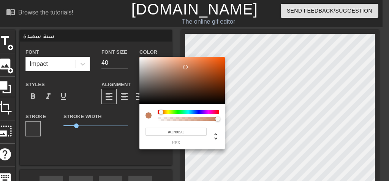
click at [161, 111] on div at bounding box center [188, 112] width 61 height 4
click at [219, 59] on div at bounding box center [183, 80] width 86 height 47
click at [208, 111] on div at bounding box center [188, 112] width 61 height 4
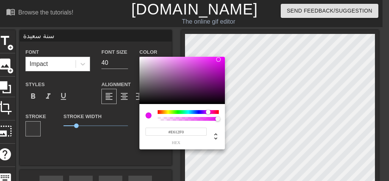
click at [216, 111] on div at bounding box center [188, 112] width 61 height 4
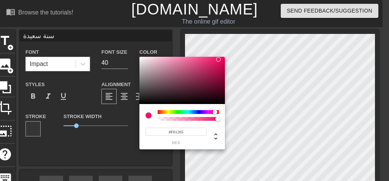
click at [215, 113] on div at bounding box center [215, 112] width 5 height 5
type input "#A42454"
click at [207, 73] on div at bounding box center [183, 80] width 86 height 47
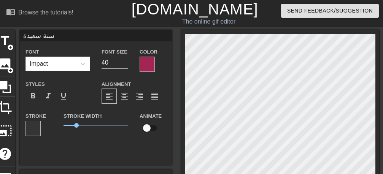
click at [148, 62] on div at bounding box center [147, 64] width 15 height 15
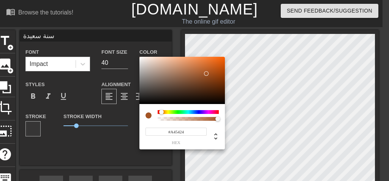
click at [162, 111] on div at bounding box center [188, 112] width 61 height 4
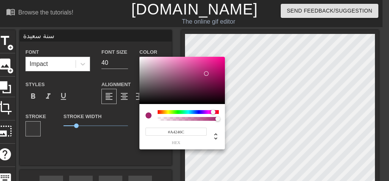
click at [213, 112] on div at bounding box center [188, 112] width 61 height 4
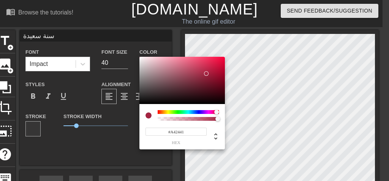
click at [217, 111] on div at bounding box center [219, 112] width 5 height 5
drag, startPoint x: 217, startPoint y: 116, endPoint x: 196, endPoint y: 116, distance: 20.5
click at [196, 116] on div at bounding box center [188, 115] width 61 height 11
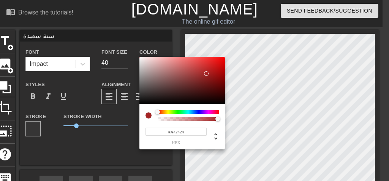
click at [158, 110] on div at bounding box center [188, 112] width 61 height 4
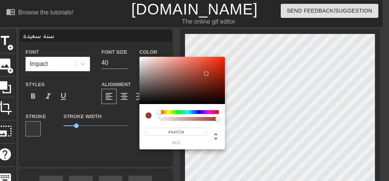
click at [159, 110] on div at bounding box center [159, 112] width 5 height 5
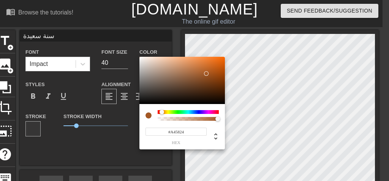
click at [162, 110] on div at bounding box center [164, 112] width 5 height 5
click at [189, 62] on div at bounding box center [183, 80] width 86 height 47
type input "#874314"
click at [212, 79] on div at bounding box center [183, 80] width 86 height 47
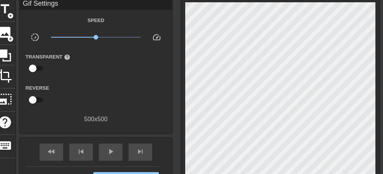
scroll to position [48, 0]
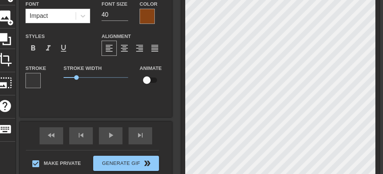
click at [142, 14] on div at bounding box center [147, 16] width 15 height 15
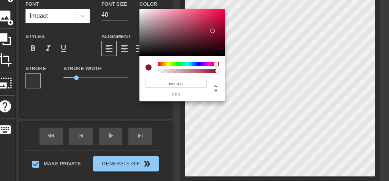
click at [216, 63] on div at bounding box center [188, 64] width 61 height 4
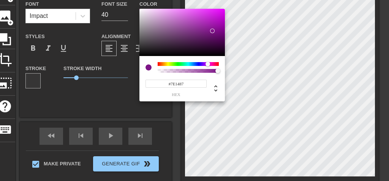
click at [208, 63] on div at bounding box center [188, 64] width 61 height 4
click at [159, 62] on div at bounding box center [188, 64] width 61 height 4
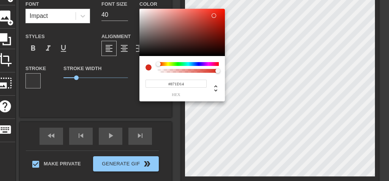
type input "#D92B1C"
click at [214, 16] on div at bounding box center [183, 32] width 86 height 47
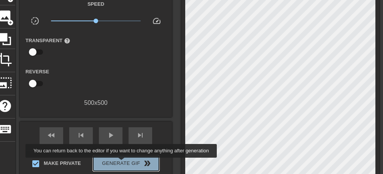
click at [123, 163] on span "Generate Gif double_arrow" at bounding box center [126, 163] width 60 height 9
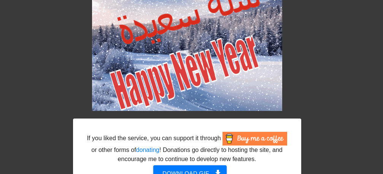
scroll to position [151, 0]
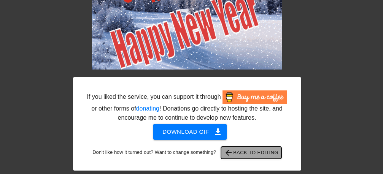
click at [246, 153] on span "arrow_back Back to Editing" at bounding box center [251, 152] width 54 height 9
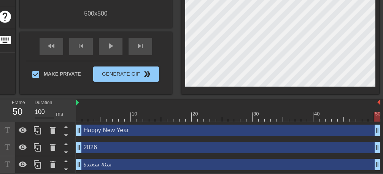
scroll to position [138, 0]
click at [54, 132] on icon at bounding box center [52, 130] width 5 height 7
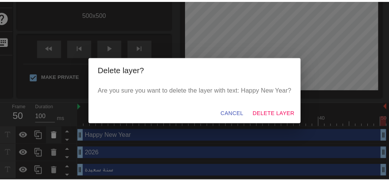
scroll to position [132, 0]
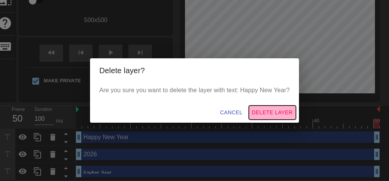
click at [262, 116] on span "Delete Layer" at bounding box center [272, 113] width 41 height 10
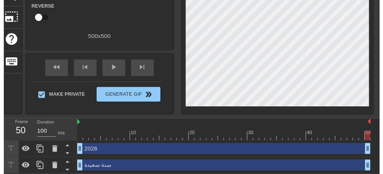
scroll to position [121, 0]
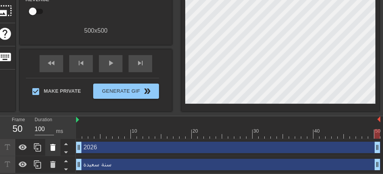
click at [52, 147] on icon at bounding box center [52, 147] width 5 height 7
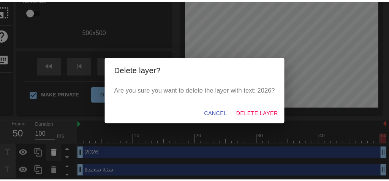
scroll to position [114, 0]
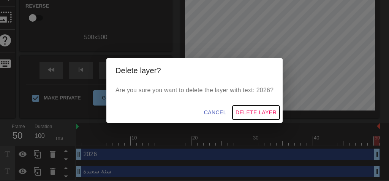
click at [258, 112] on span "Delete Layer" at bounding box center [256, 113] width 41 height 10
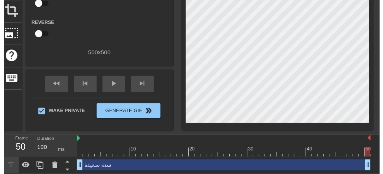
scroll to position [104, 0]
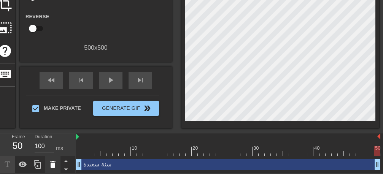
click at [52, 166] on icon at bounding box center [52, 164] width 5 height 7
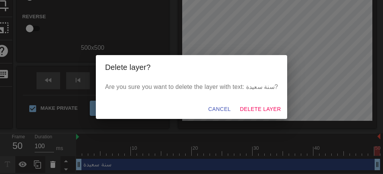
scroll to position [97, 0]
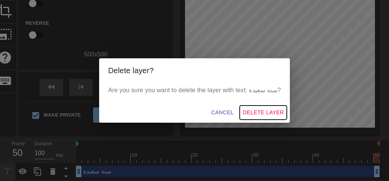
click at [264, 115] on span "Delete Layer" at bounding box center [263, 113] width 41 height 10
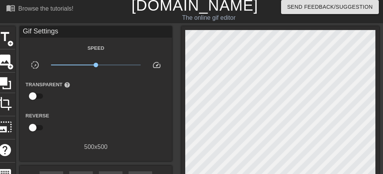
scroll to position [0, 0]
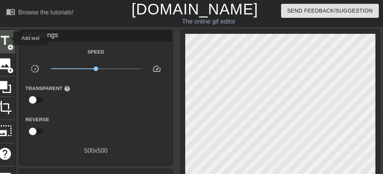
click at [8, 38] on span "title" at bounding box center [5, 40] width 14 height 14
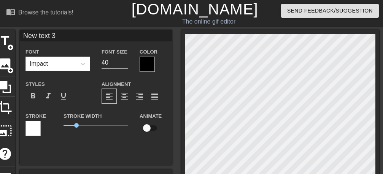
click at [141, 64] on div at bounding box center [147, 64] width 15 height 15
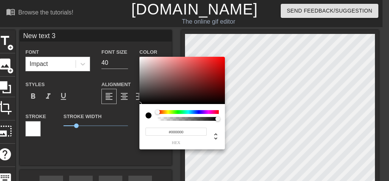
click at [217, 63] on div at bounding box center [183, 80] width 86 height 47
type input "#DE1616"
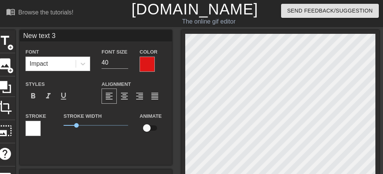
click at [72, 41] on input "New text 3" at bounding box center [96, 35] width 152 height 11
type input "N"
type input "2026"
click at [34, 96] on span "format_bold" at bounding box center [33, 96] width 9 height 9
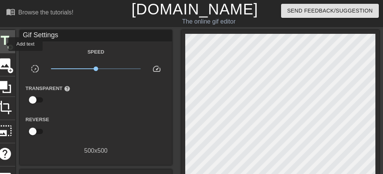
click at [3, 44] on span "title" at bounding box center [5, 40] width 14 height 14
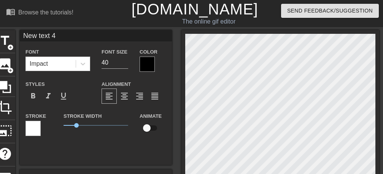
click at [67, 37] on input "New text 4" at bounding box center [96, 35] width 152 height 11
type input "N"
type input "May your christmas"
click at [143, 65] on div at bounding box center [147, 64] width 15 height 15
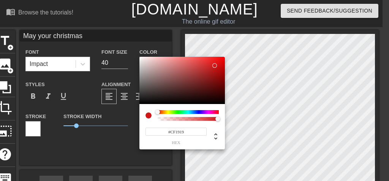
click at [215, 65] on div at bounding box center [183, 80] width 86 height 47
type input "#952727"
click at [203, 76] on div at bounding box center [183, 80] width 86 height 47
click at [213, 65] on div at bounding box center [183, 80] width 86 height 47
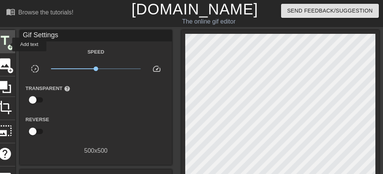
click at [7, 44] on span "add_circle" at bounding box center [10, 47] width 6 height 6
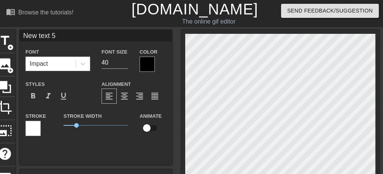
click at [61, 36] on input "New text 5" at bounding box center [96, 35] width 152 height 11
type input "N"
click at [28, 38] on input at bounding box center [96, 35] width 152 height 11
type input "w"
type input "With"
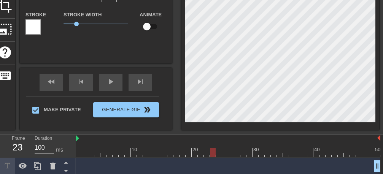
scroll to position [138, 0]
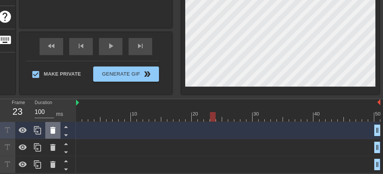
click at [54, 131] on icon at bounding box center [52, 130] width 5 height 7
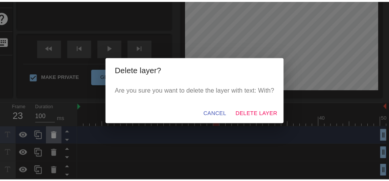
scroll to position [132, 0]
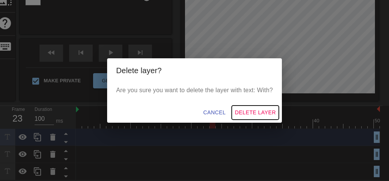
click at [256, 114] on span "Delete Layer" at bounding box center [255, 113] width 41 height 10
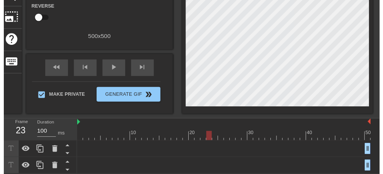
scroll to position [121, 0]
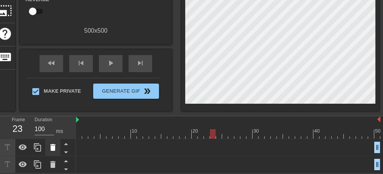
click at [51, 146] on icon at bounding box center [52, 147] width 5 height 7
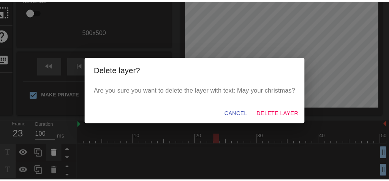
scroll to position [114, 0]
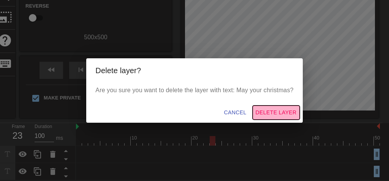
click at [275, 117] on button "Delete Layer" at bounding box center [276, 112] width 47 height 14
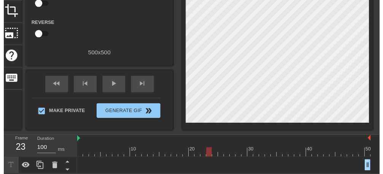
scroll to position [104, 0]
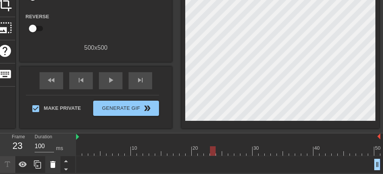
click at [51, 165] on icon at bounding box center [52, 164] width 5 height 7
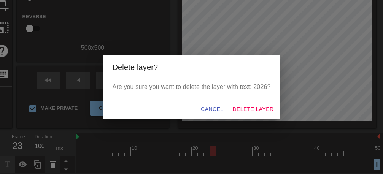
scroll to position [97, 0]
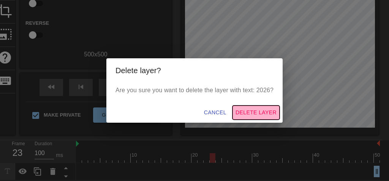
click at [245, 116] on span "Delete Layer" at bounding box center [256, 113] width 41 height 10
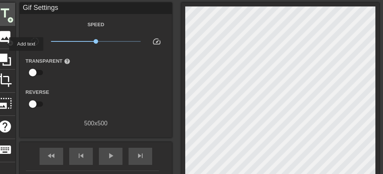
scroll to position [0, 0]
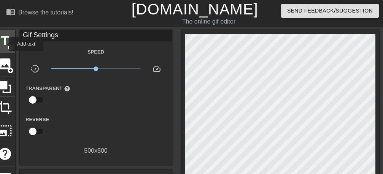
click at [4, 44] on span "title" at bounding box center [5, 40] width 14 height 14
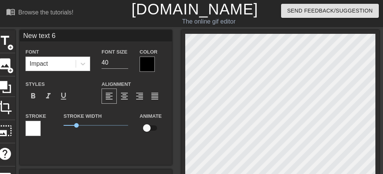
click at [66, 37] on input "New text 6" at bounding box center [96, 35] width 152 height 11
type input "N"
type input "2026"
click at [144, 67] on div at bounding box center [147, 64] width 15 height 15
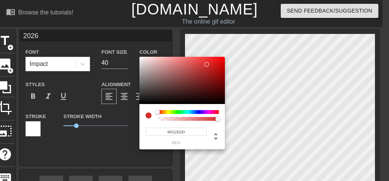
click at [207, 64] on div at bounding box center [183, 80] width 86 height 47
type input "#851313"
click at [213, 79] on div at bounding box center [183, 80] width 86 height 47
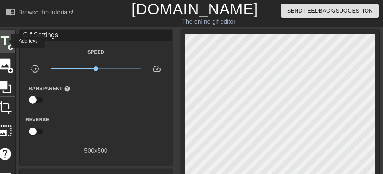
click at [6, 41] on span "title" at bounding box center [5, 40] width 14 height 14
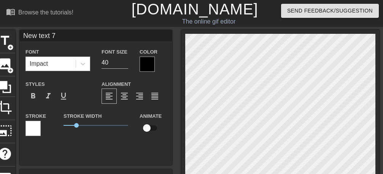
click at [65, 38] on input "New text 7" at bounding box center [96, 35] width 152 height 11
type input "N"
type input "May your christmas"
click at [145, 62] on div at bounding box center [147, 64] width 15 height 15
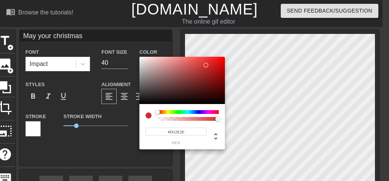
click at [207, 65] on div at bounding box center [183, 80] width 86 height 47
click at [214, 77] on div at bounding box center [183, 80] width 86 height 47
type input "#911313"
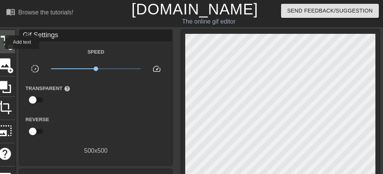
click at [0, 42] on span "title" at bounding box center [5, 40] width 14 height 14
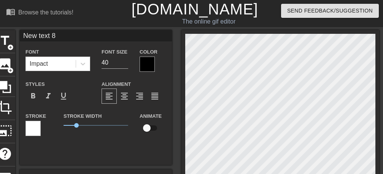
click at [68, 37] on input "New text 8" at bounding box center [96, 35] width 152 height 11
type input "N"
click at [28, 37] on input at bounding box center [96, 35] width 152 height 11
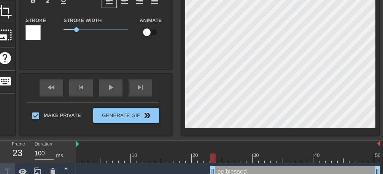
type input "be blessed"
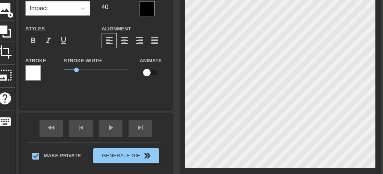
scroll to position [0, 0]
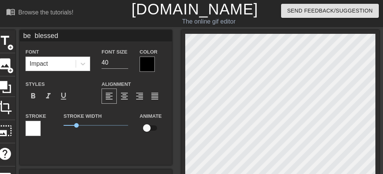
click at [149, 63] on div at bounding box center [147, 64] width 15 height 15
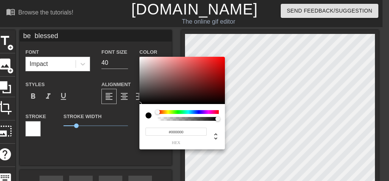
click at [211, 75] on div at bounding box center [183, 80] width 86 height 47
click at [207, 81] on div at bounding box center [183, 80] width 86 height 47
type input "#7B1A1A"
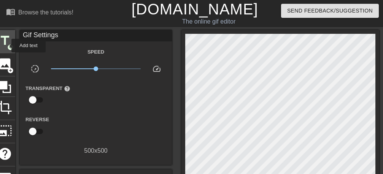
click at [6, 46] on span "title" at bounding box center [5, 40] width 14 height 14
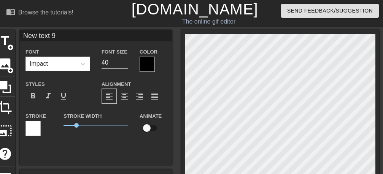
click at [65, 39] on input "New text 9" at bounding box center [96, 35] width 152 height 11
type input "N"
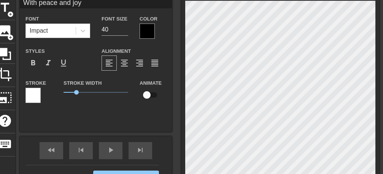
scroll to position [48, 0]
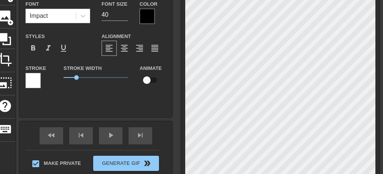
type input "With peace and joy"
click at [147, 14] on div at bounding box center [147, 16] width 15 height 15
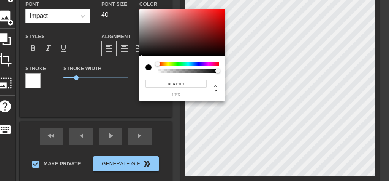
click at [211, 27] on div at bounding box center [183, 32] width 86 height 47
type input "#6A2323"
click at [197, 36] on div at bounding box center [183, 32] width 86 height 47
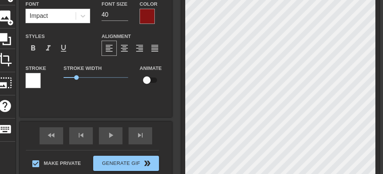
type input "May your christmas"
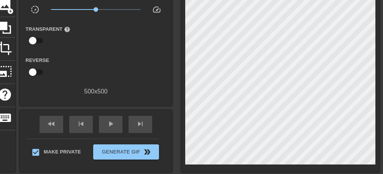
scroll to position [107, 0]
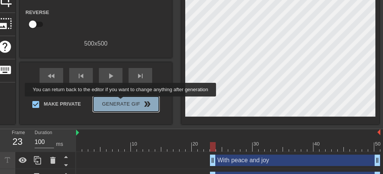
click at [122, 102] on span "Generate Gif double_arrow" at bounding box center [126, 104] width 60 height 9
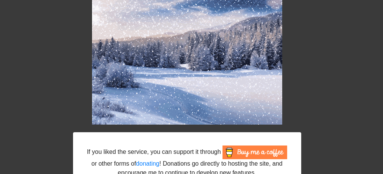
scroll to position [7, 0]
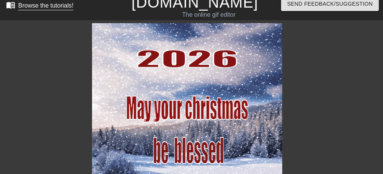
click at [40, 6] on div "Browse the tutorials!" at bounding box center [45, 5] width 55 height 6
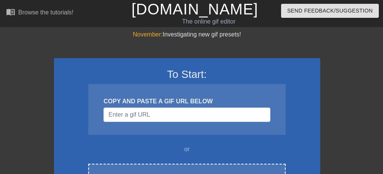
scroll to position [96, 0]
